Goal: Check status: Check status

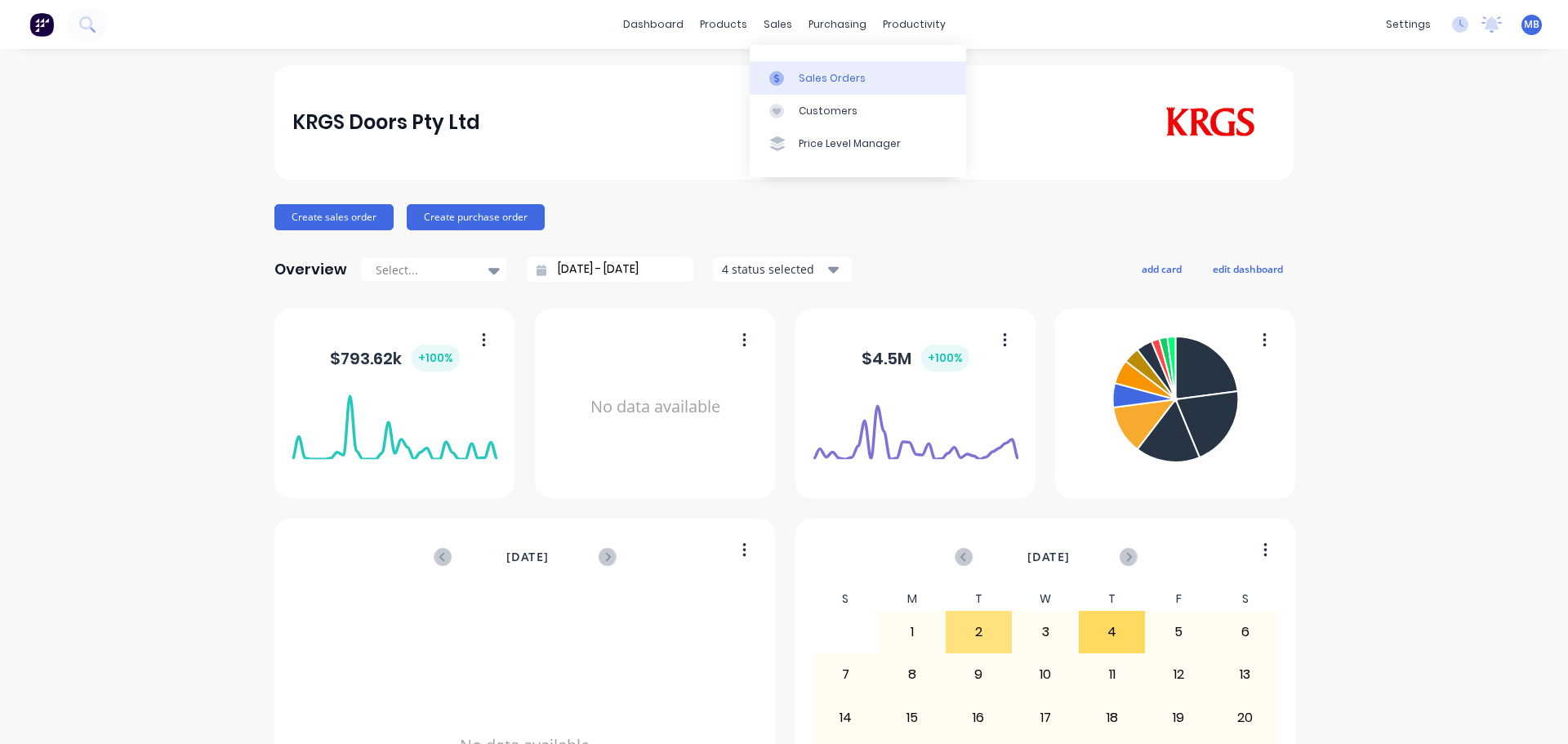
click at [822, 75] on div "Sales Orders" at bounding box center [832, 78] width 67 height 15
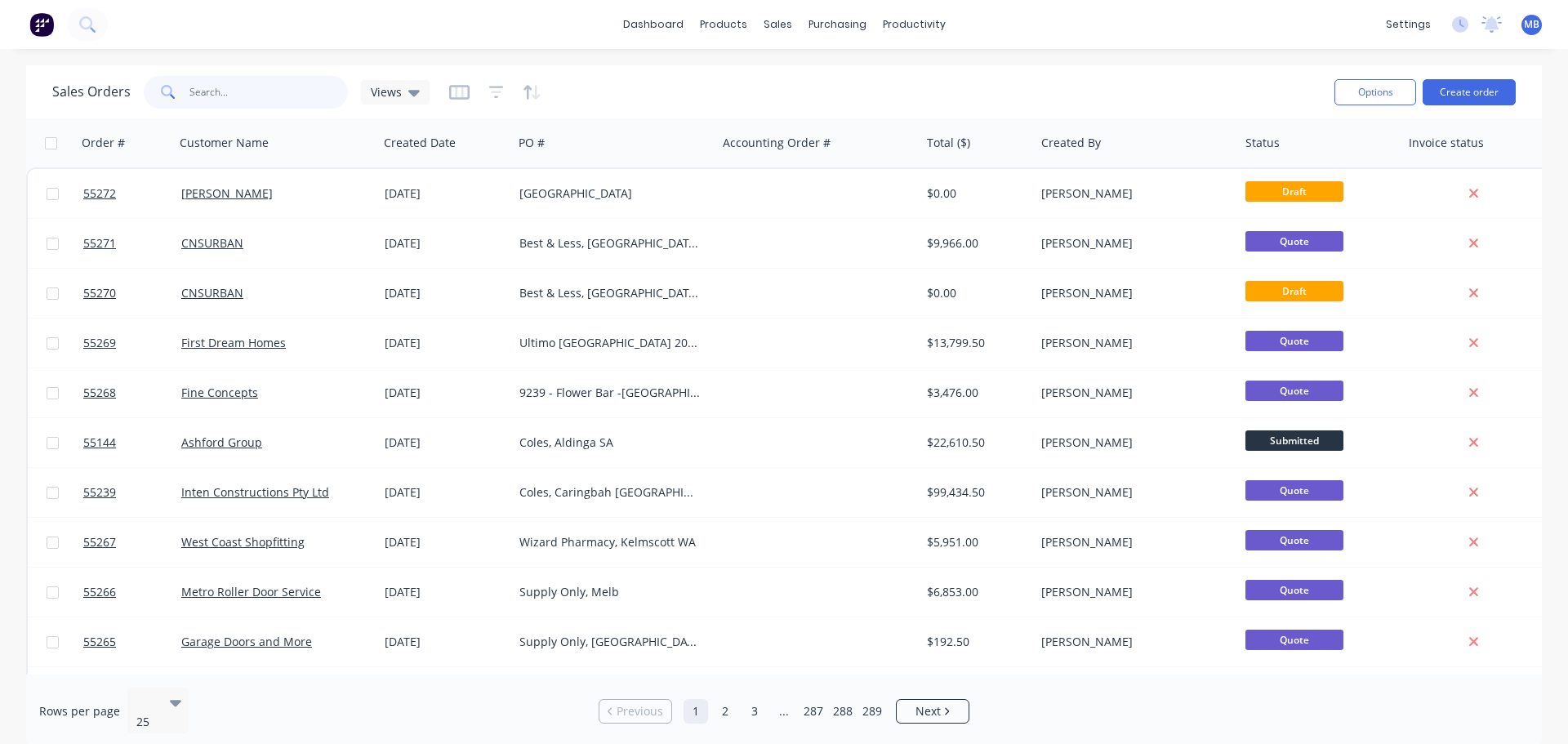
click at [199, 92] on input "text" at bounding box center [268, 91] width 159 height 33
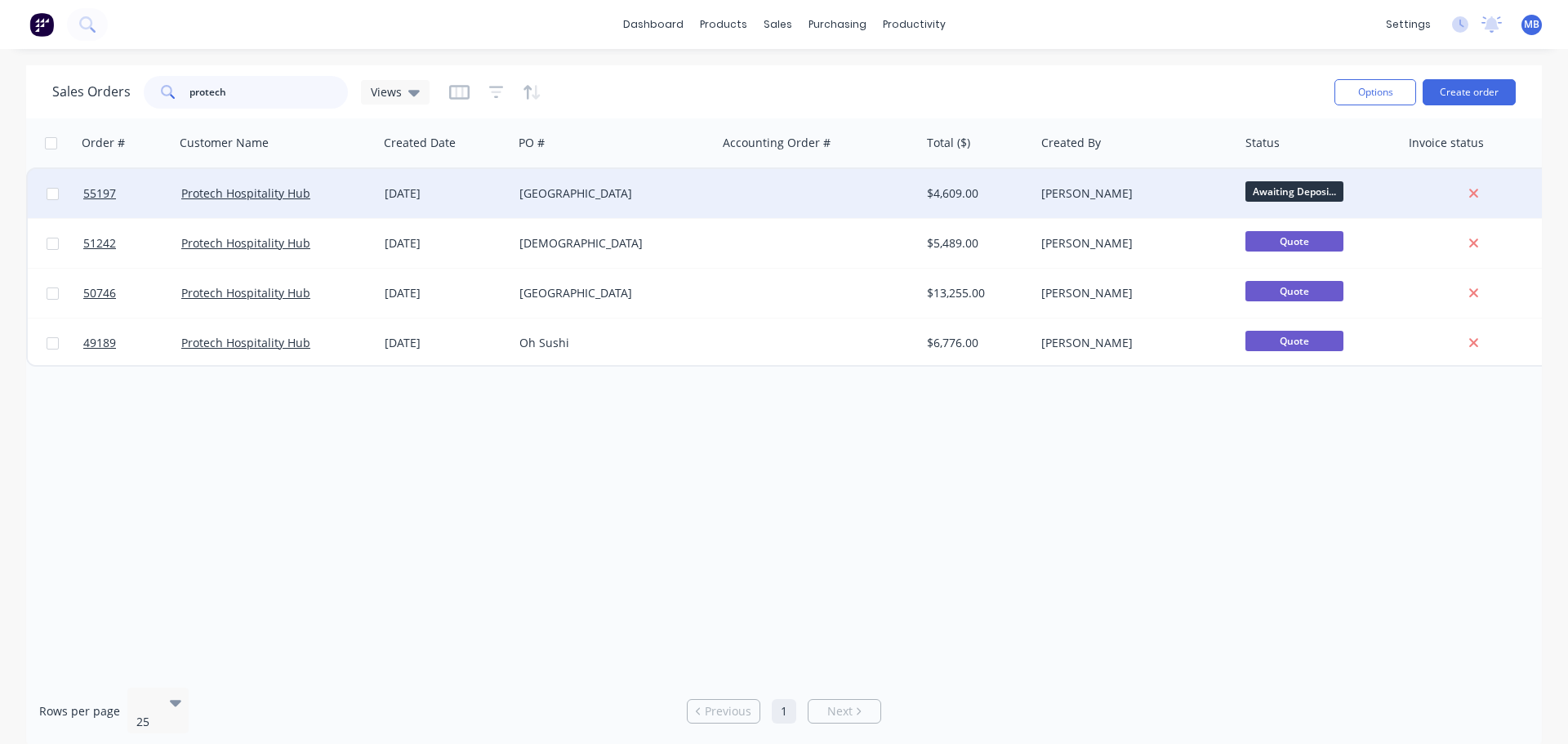
type input "protech"
click at [982, 192] on div "$4,609.00" at bounding box center [975, 193] width 97 height 17
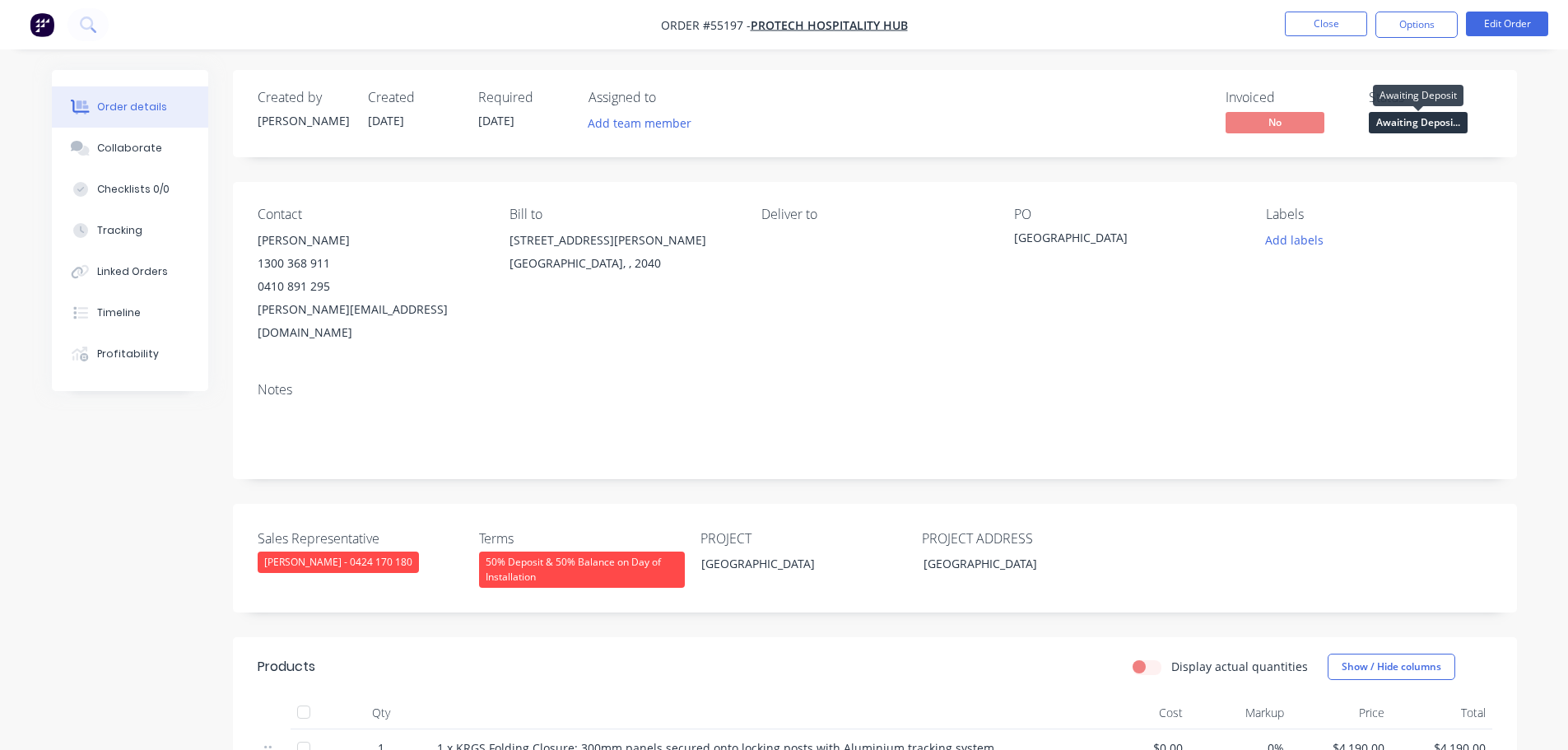
click at [1408, 127] on span "Awaiting Deposi..." at bounding box center [1417, 121] width 98 height 20
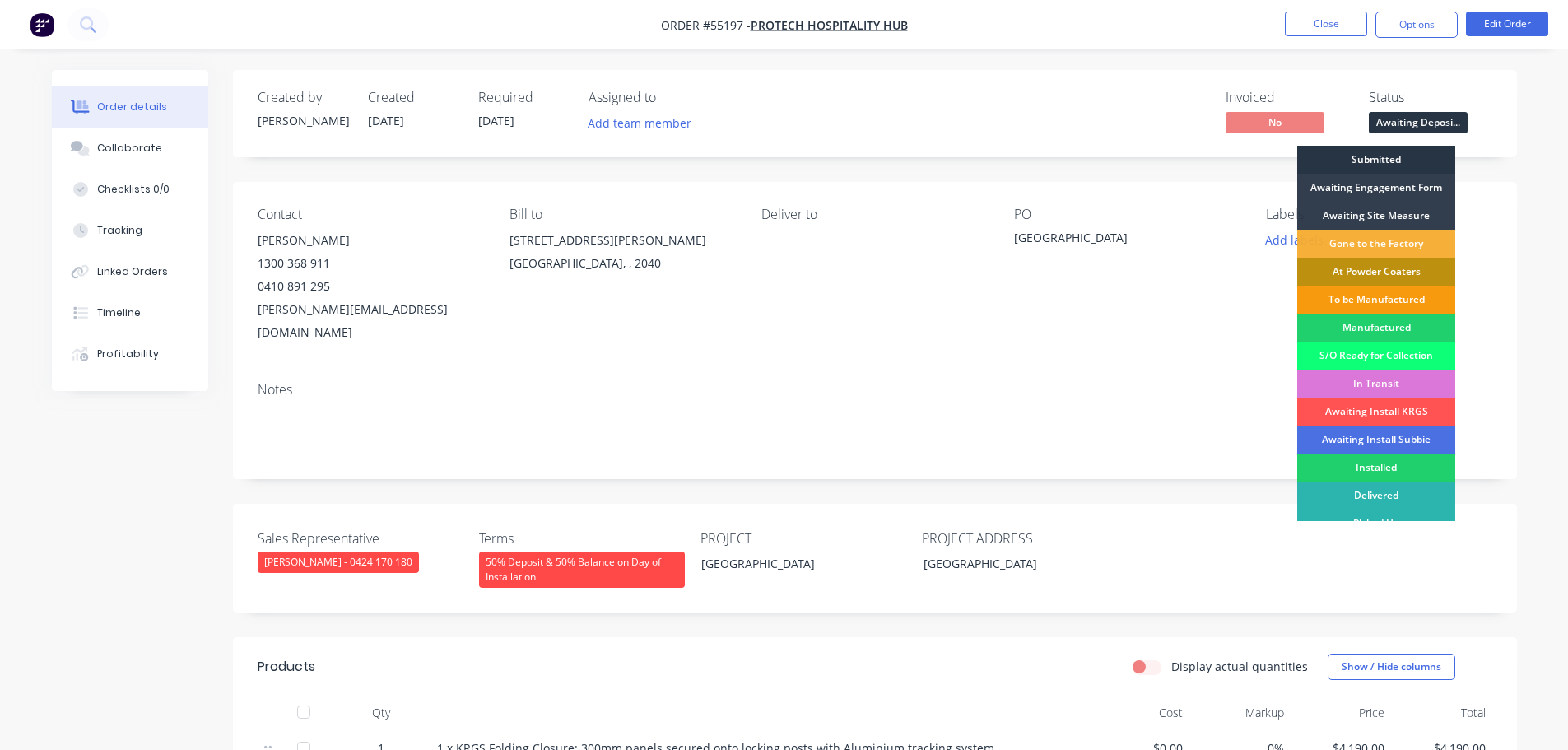
click at [1379, 156] on div "Submitted" at bounding box center [1376, 160] width 158 height 28
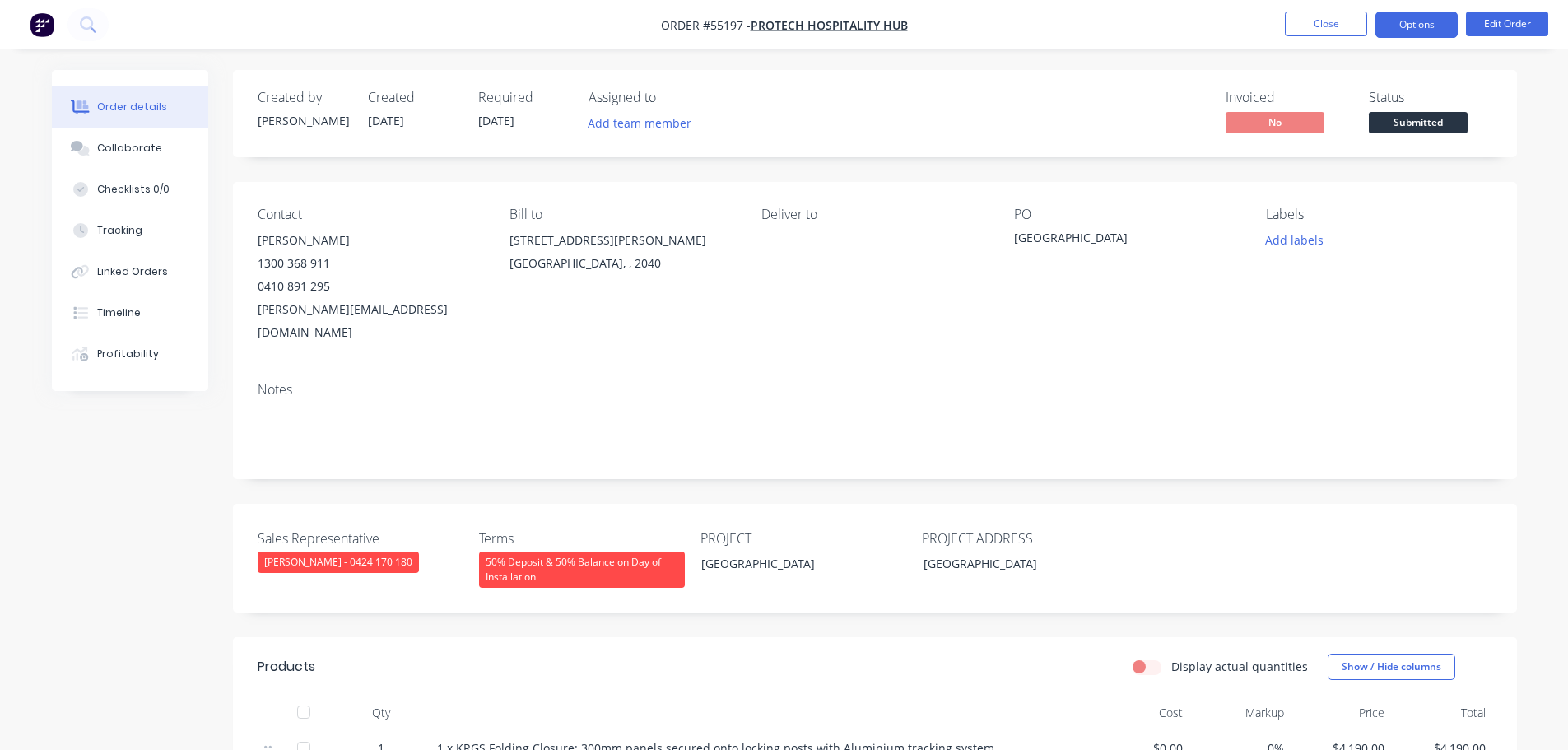
click at [1396, 21] on button "Options" at bounding box center [1416, 25] width 82 height 27
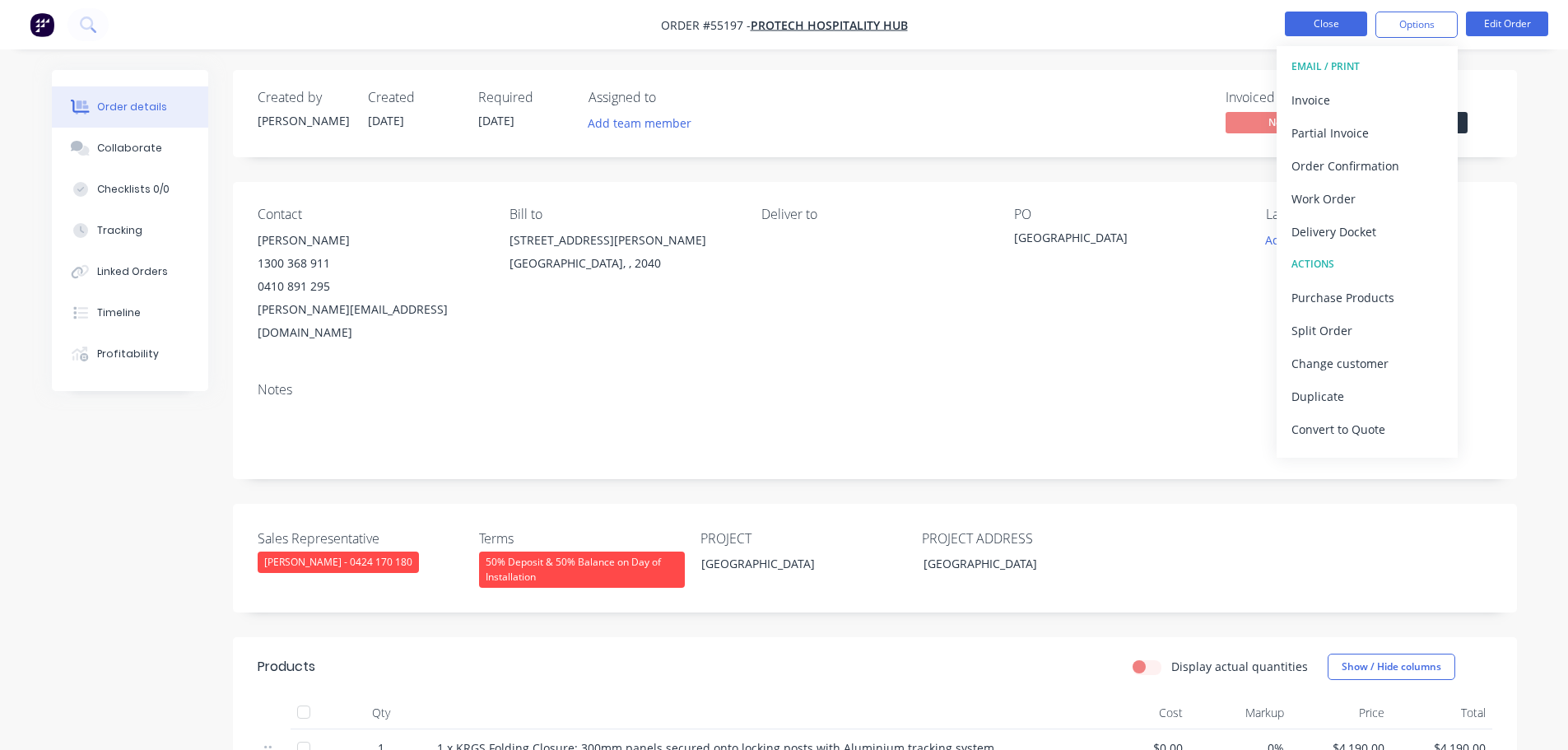
click at [1329, 27] on button "Close" at bounding box center [1326, 24] width 82 height 25
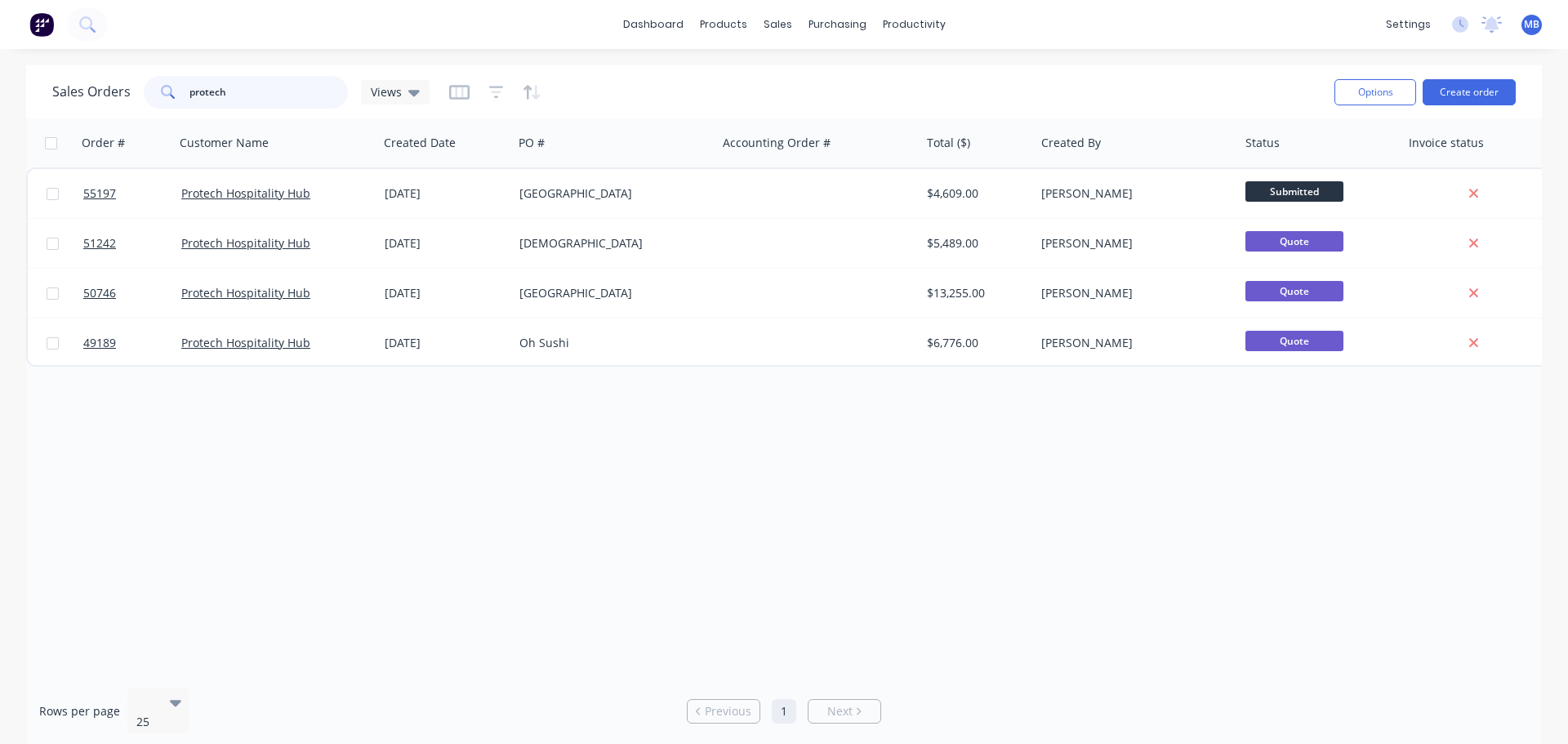
drag, startPoint x: 255, startPoint y: 91, endPoint x: 107, endPoint y: 71, distance: 149.3
click at [112, 74] on div "Sales Orders protech Views" at bounding box center [686, 91] width 1269 height 40
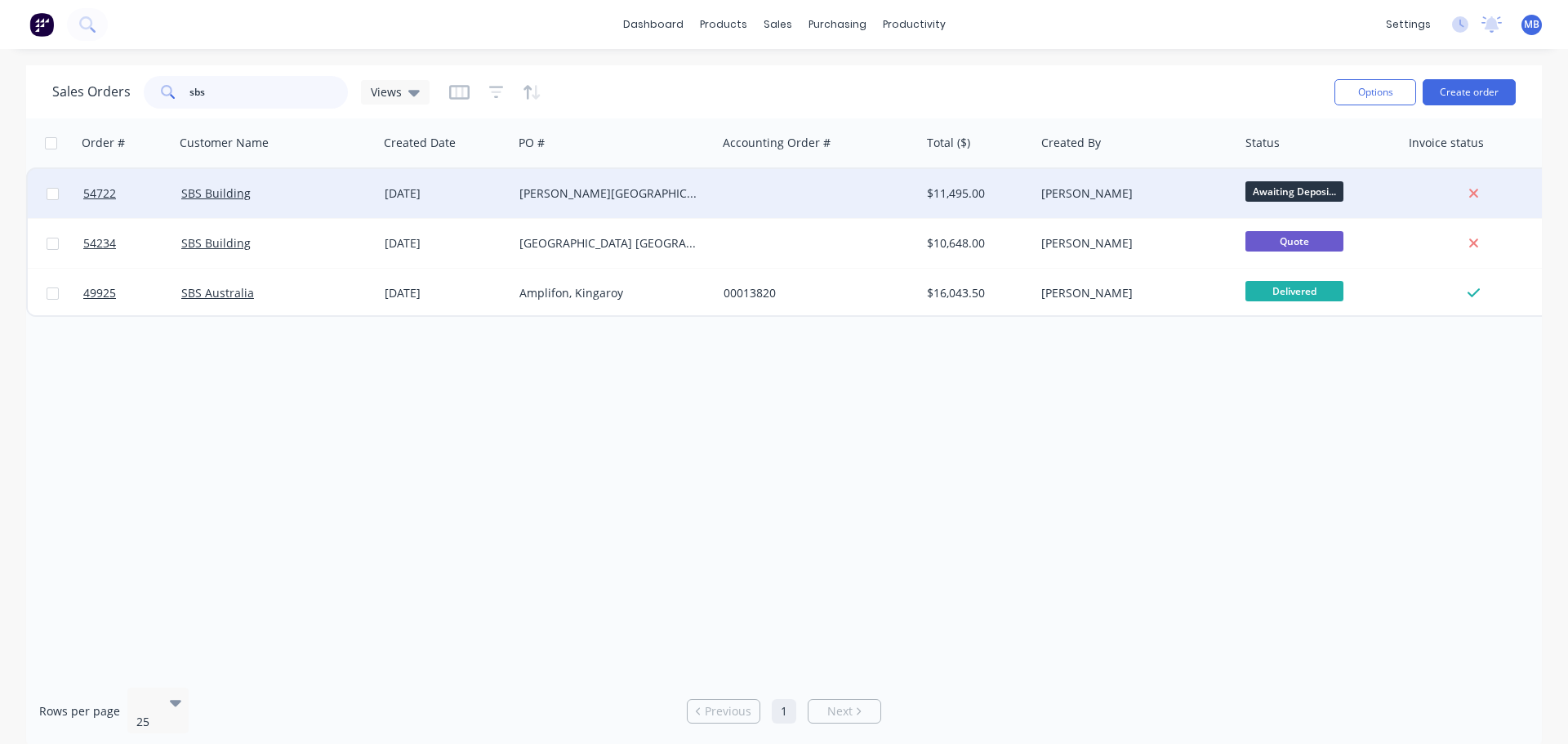
type input "sbs"
click at [1148, 193] on div "[PERSON_NAME]" at bounding box center [1132, 193] width 181 height 17
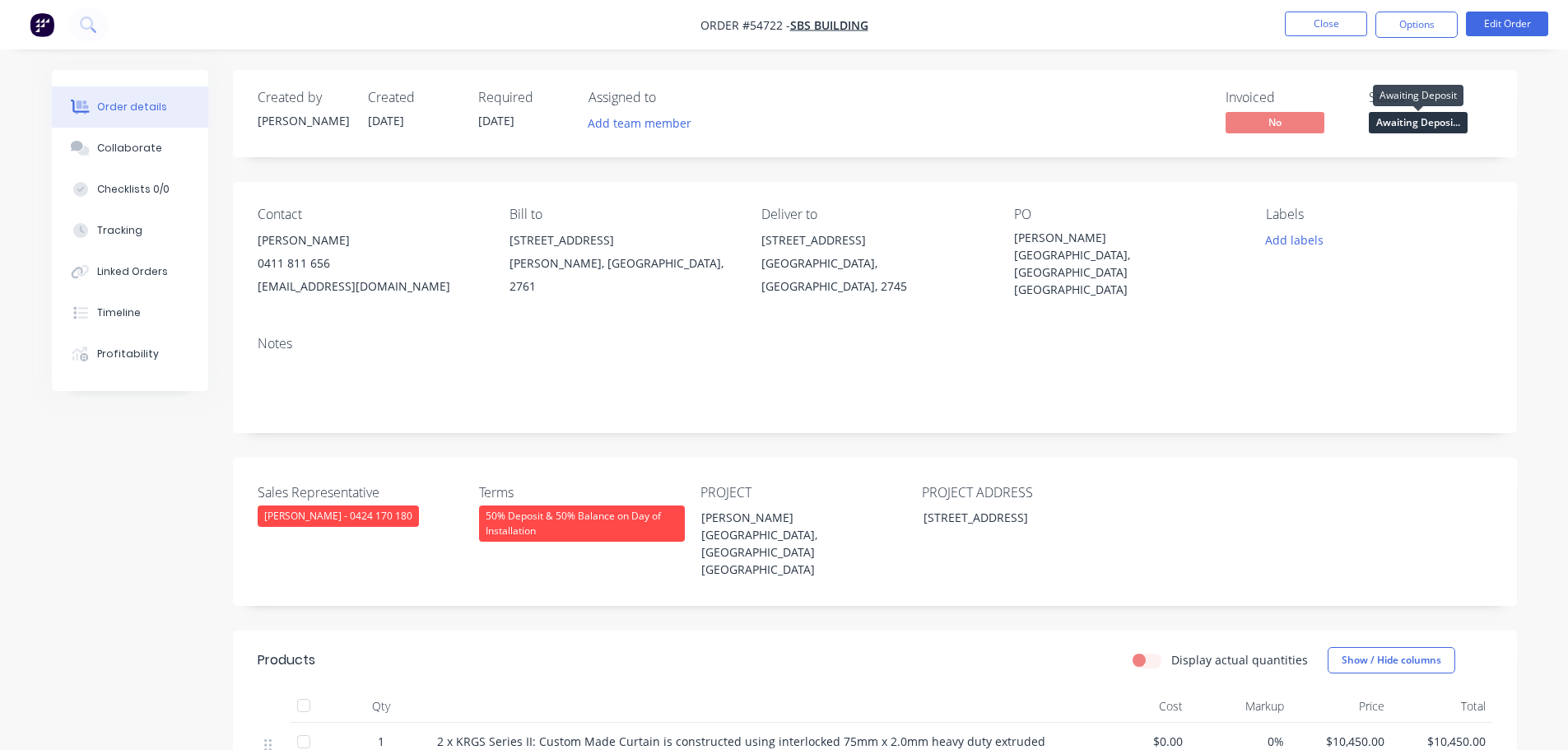
click at [1390, 119] on span "Awaiting Deposi..." at bounding box center [1417, 121] width 98 height 20
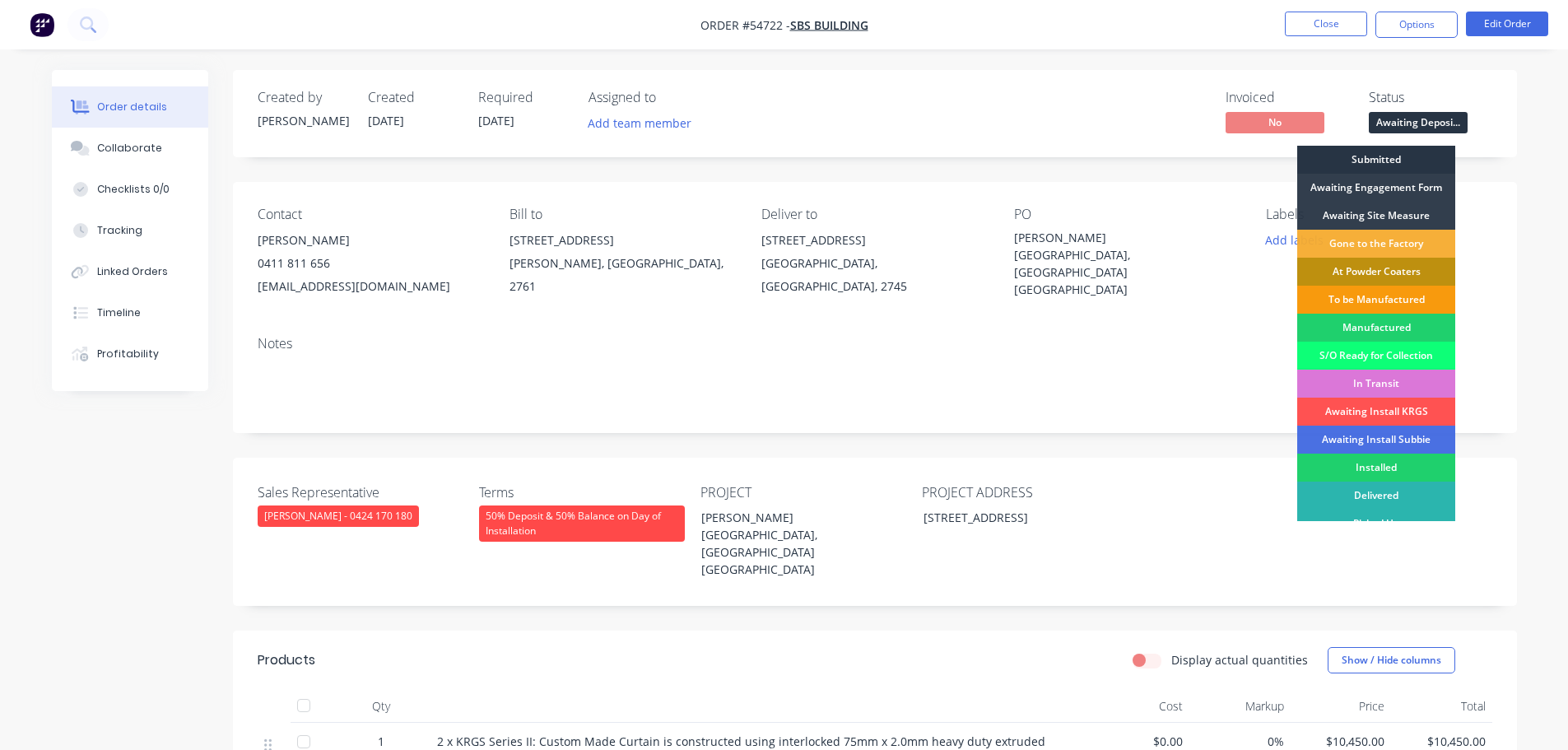
click at [1376, 156] on div "Submitted" at bounding box center [1376, 160] width 158 height 28
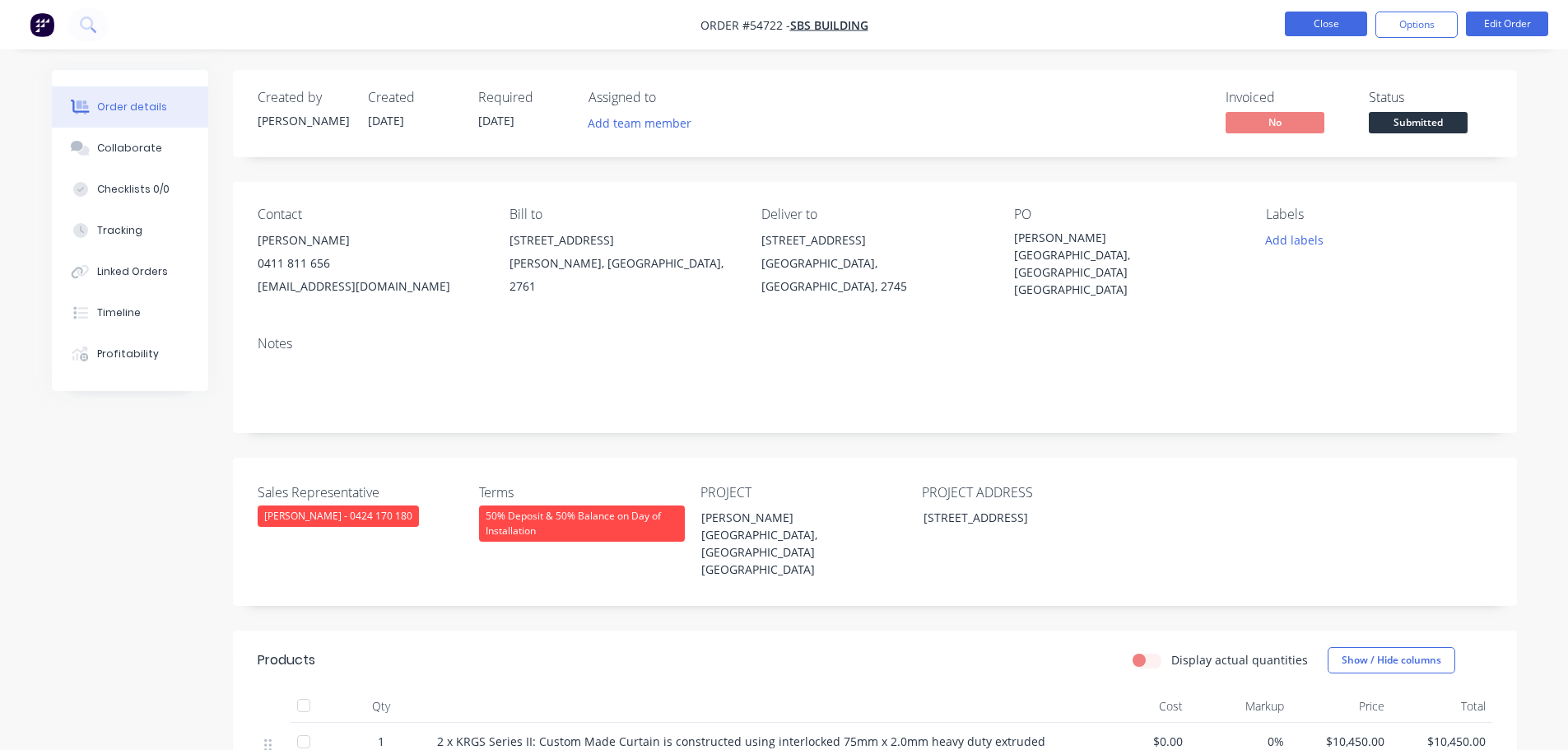
click at [1336, 25] on button "Close" at bounding box center [1326, 24] width 82 height 25
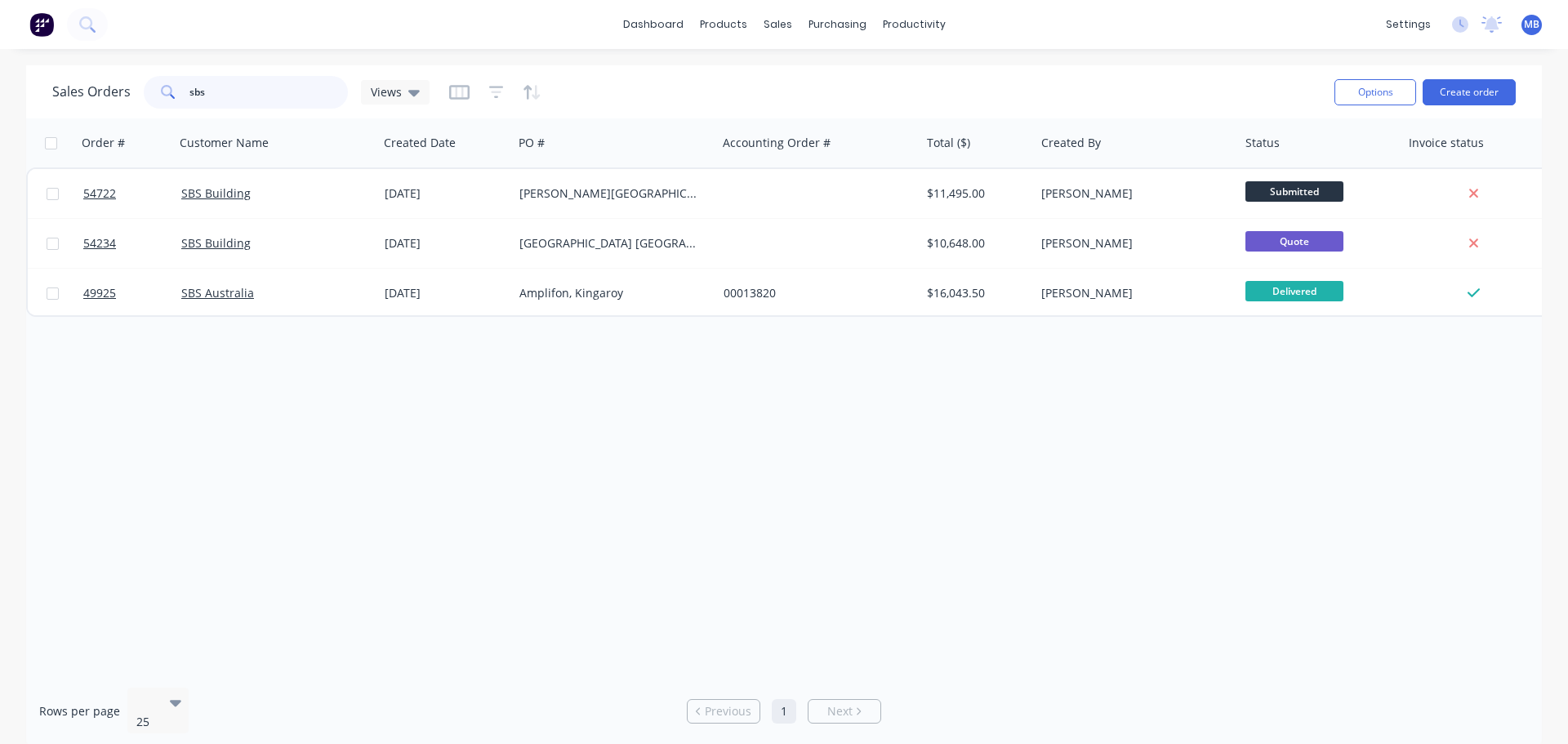
drag, startPoint x: 228, startPoint y: 98, endPoint x: 134, endPoint y: 92, distance: 94.2
click at [134, 92] on div "Sales Orders sbs Views" at bounding box center [240, 91] width 377 height 33
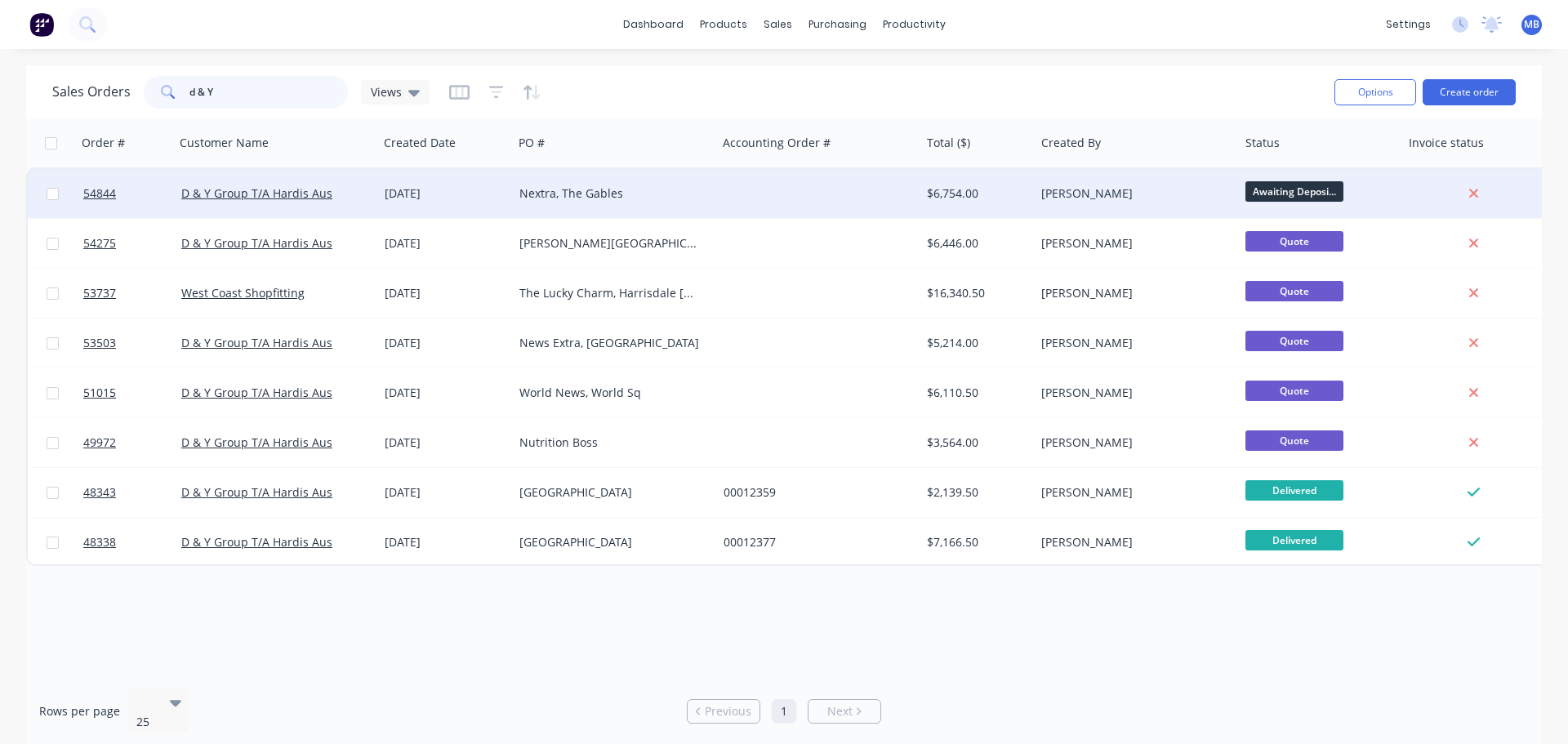
type input "d & Y"
click at [997, 192] on div "$6,754.00" at bounding box center [975, 193] width 97 height 17
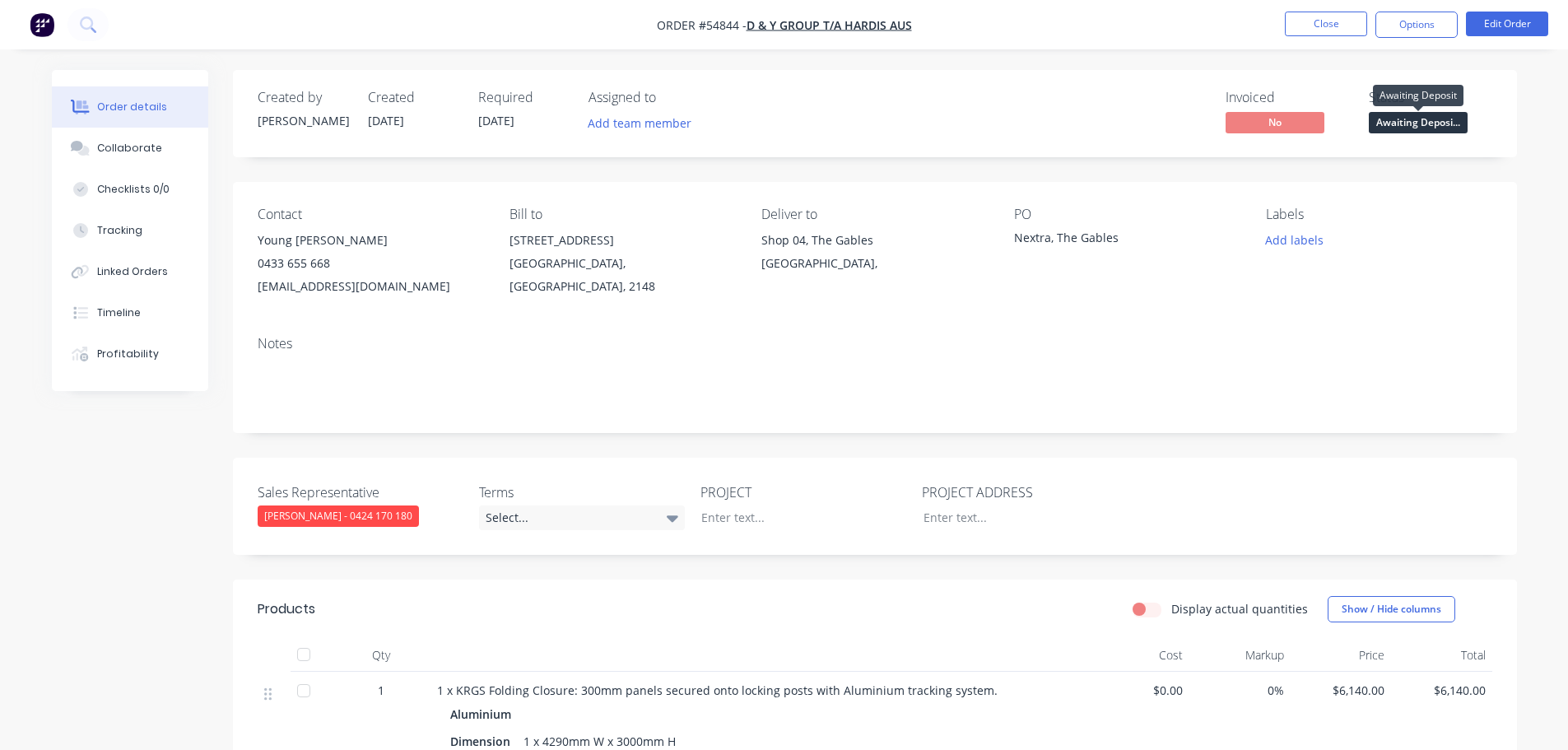
click at [1370, 129] on span "Awaiting Deposi..." at bounding box center [1417, 121] width 98 height 20
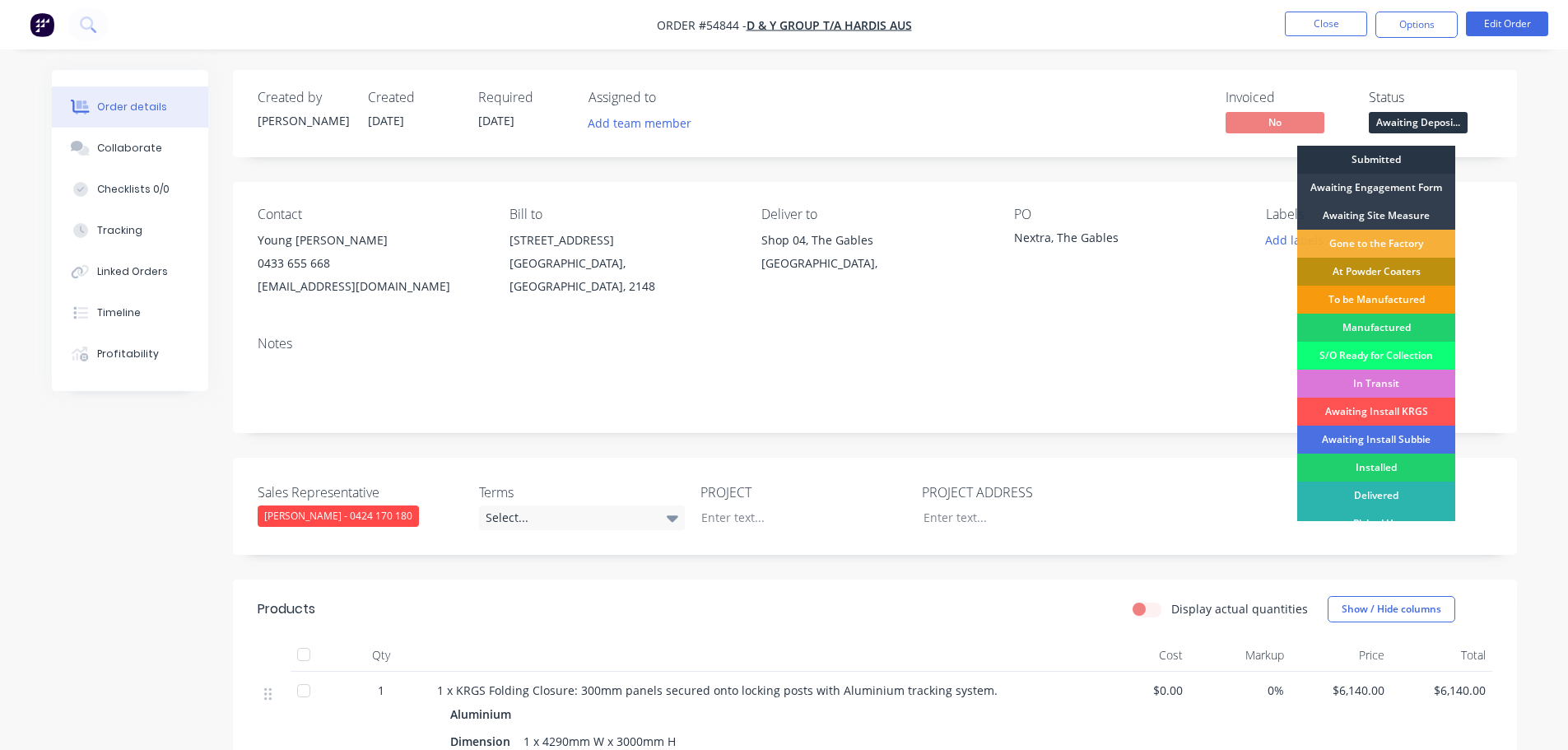
click at [1375, 155] on div "Submitted" at bounding box center [1376, 160] width 158 height 28
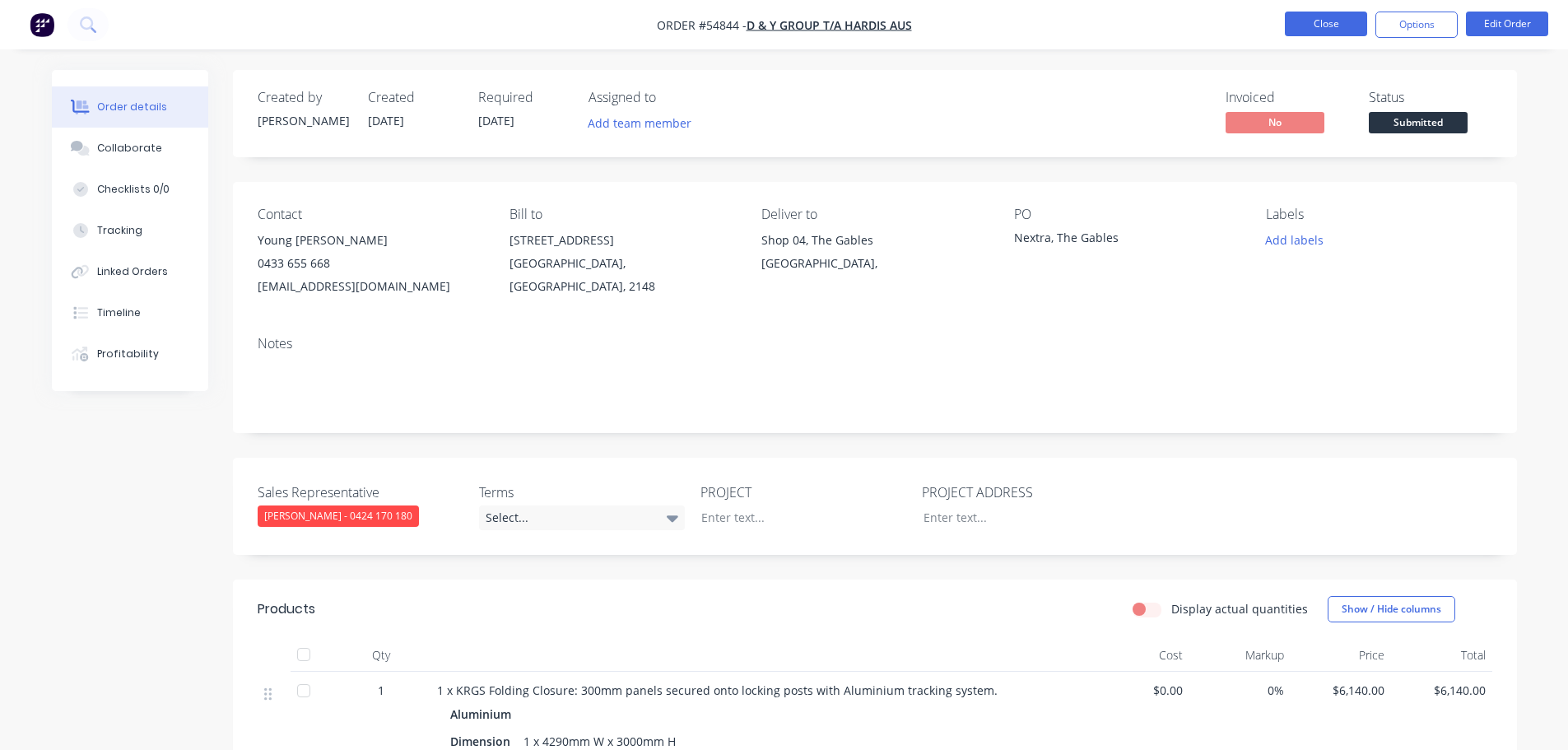
click at [1335, 23] on button "Close" at bounding box center [1326, 24] width 82 height 25
